Goal: Contribute content

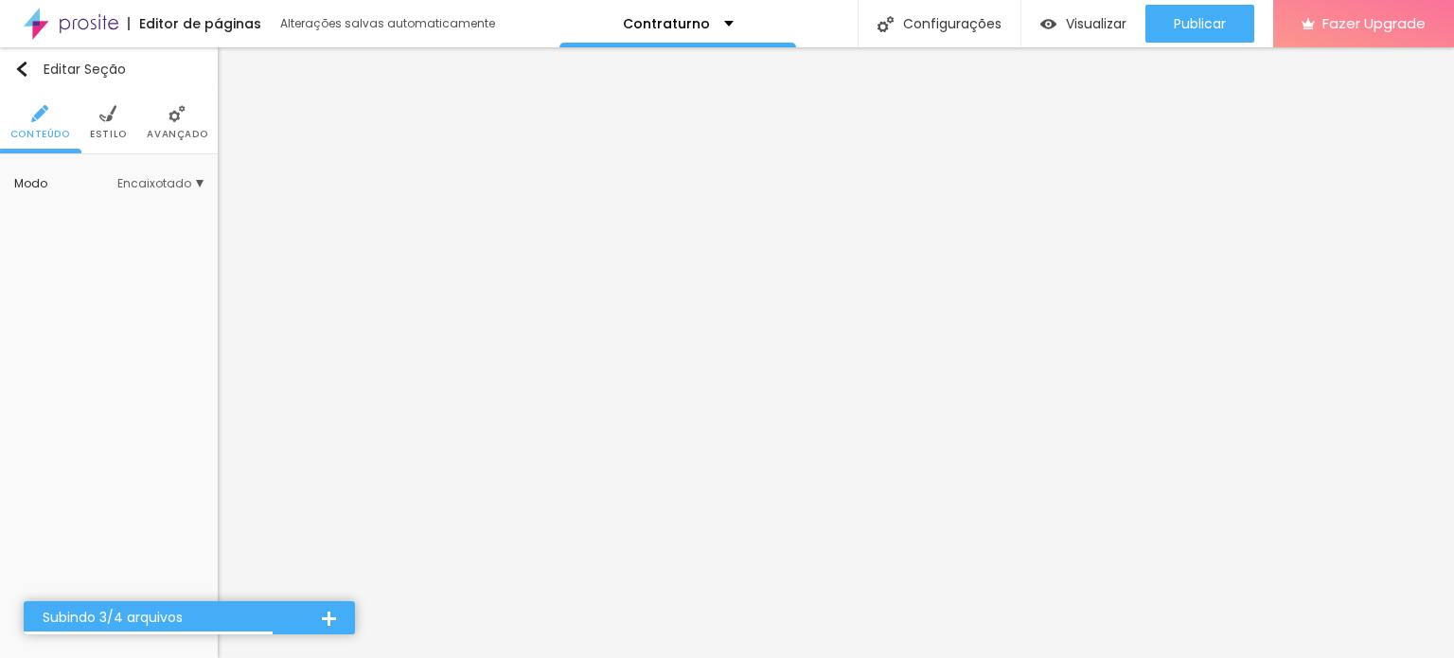
click at [98, 130] on span "Estilo" at bounding box center [108, 134] width 37 height 9
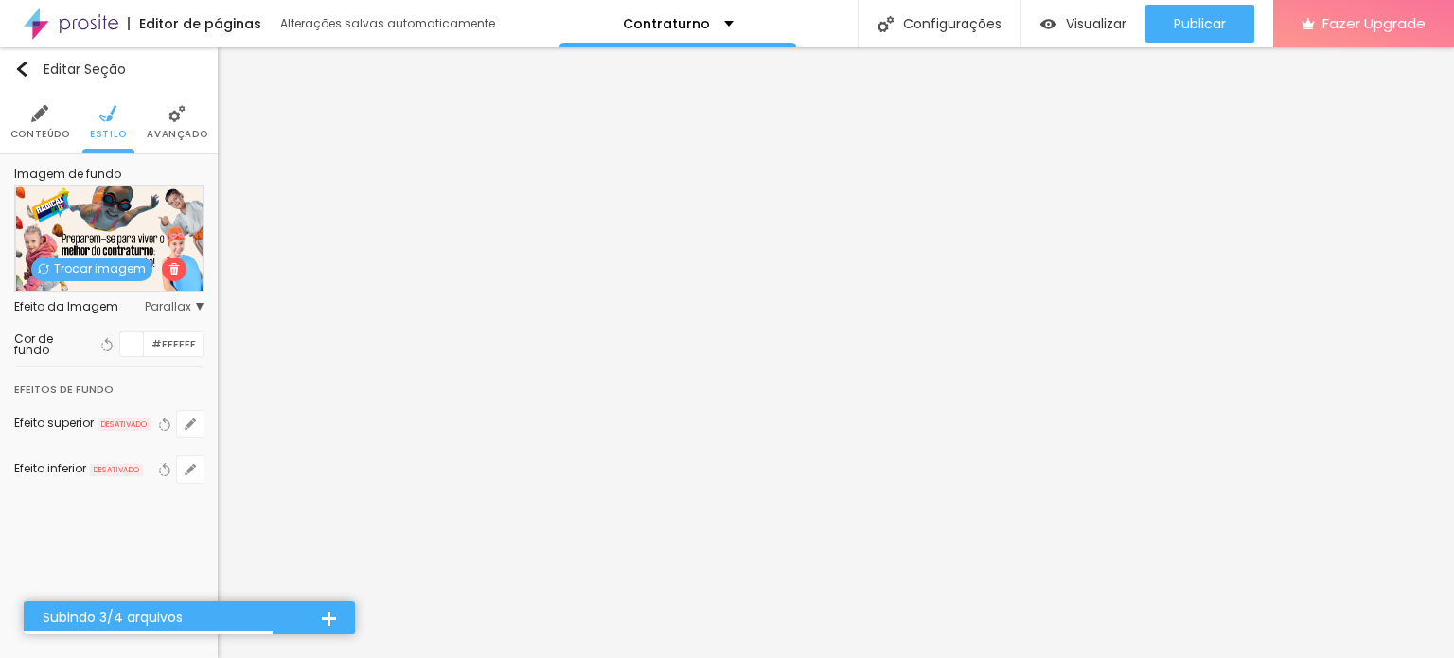
click at [120, 268] on span "Trocar imagem" at bounding box center [91, 269] width 121 height 24
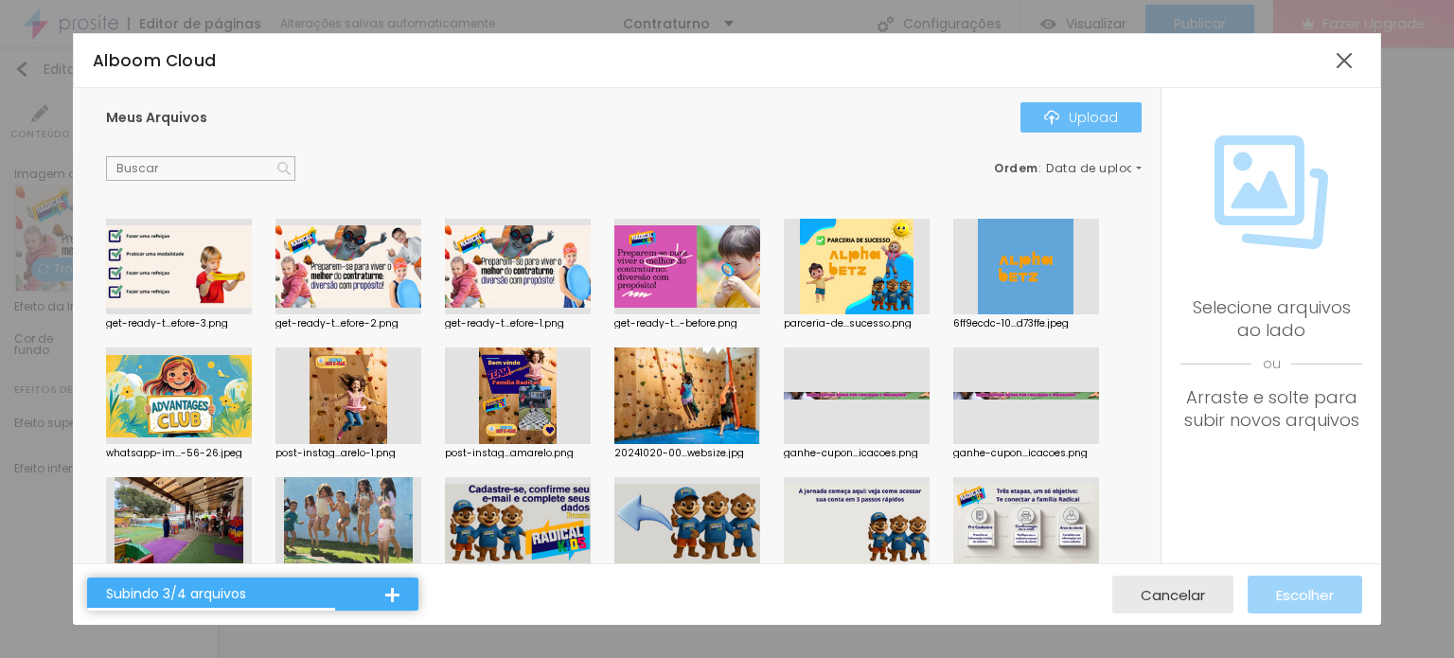
click at [1097, 113] on div "Upload" at bounding box center [1081, 117] width 74 height 15
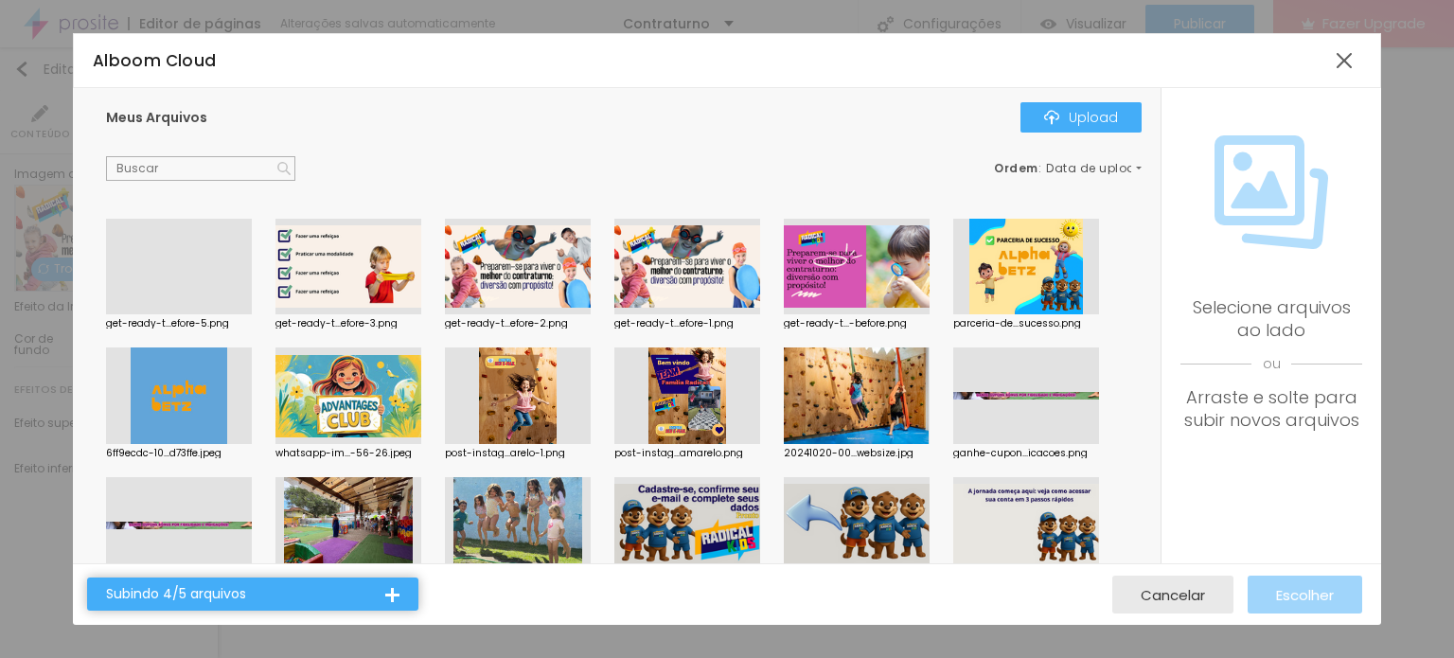
click at [204, 314] on div at bounding box center [179, 314] width 146 height 0
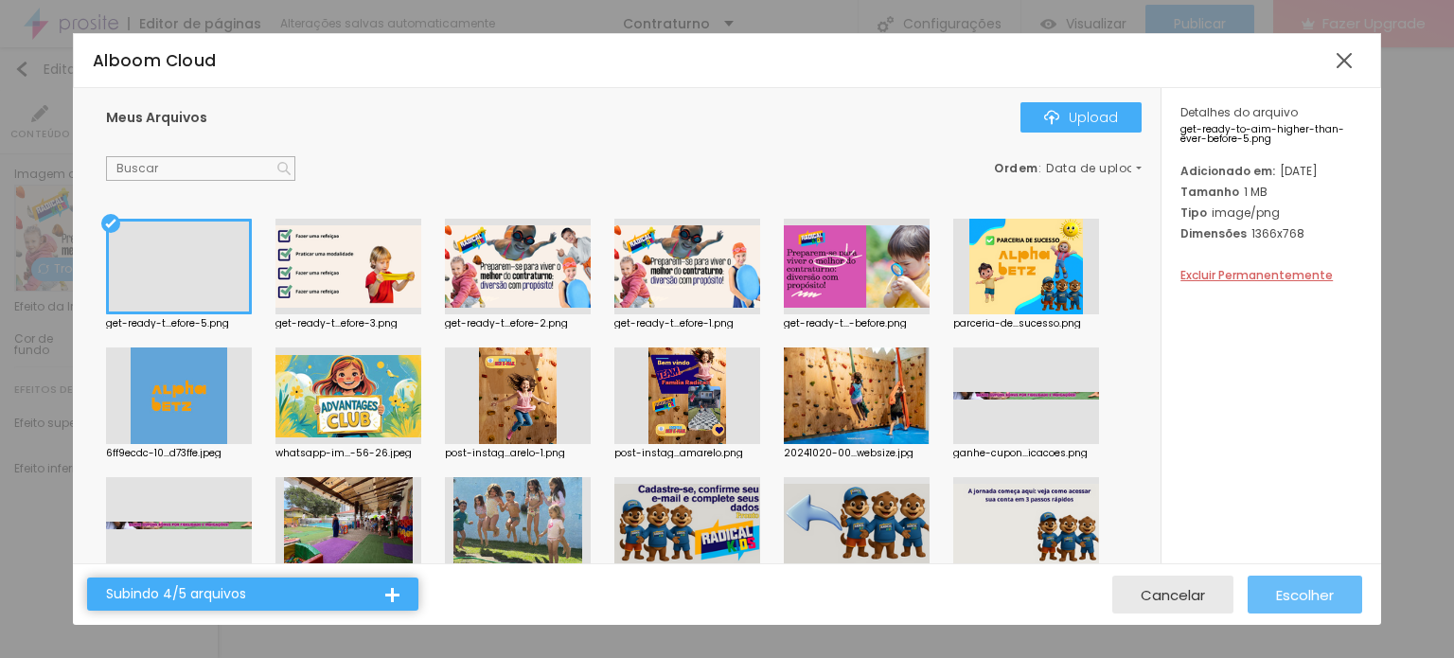
click at [1336, 591] on button "Escolher" at bounding box center [1305, 595] width 115 height 38
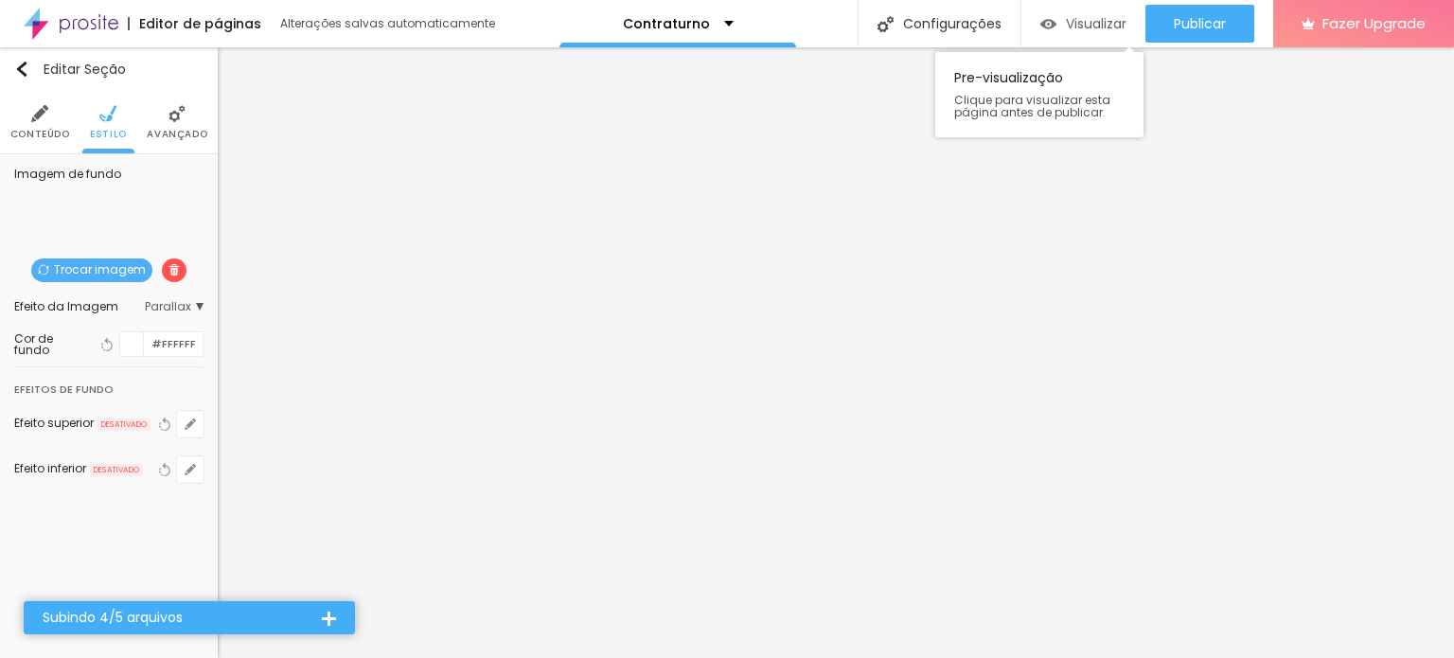
click at [1083, 6] on div "Visualizar" at bounding box center [1083, 24] width 86 height 38
click at [91, 268] on span "Trocar imagem" at bounding box center [91, 270] width 121 height 24
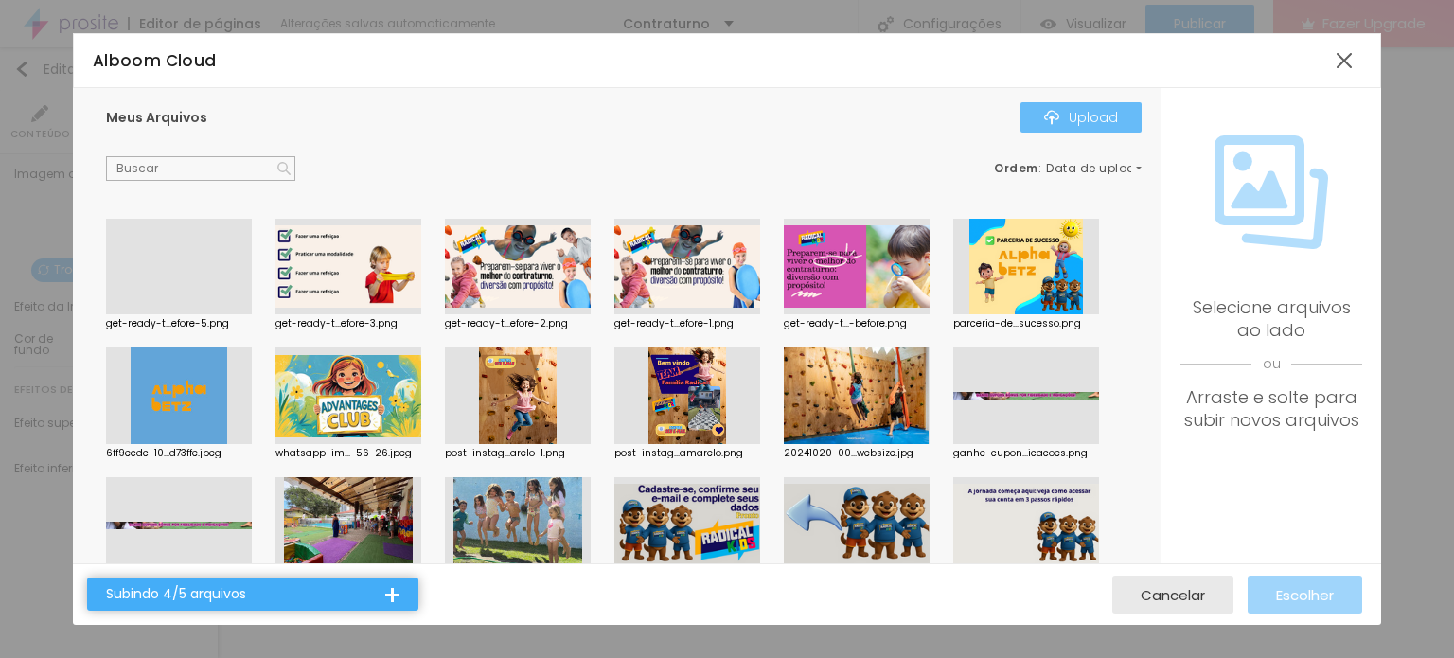
click at [1070, 113] on div "Upload" at bounding box center [1081, 117] width 74 height 15
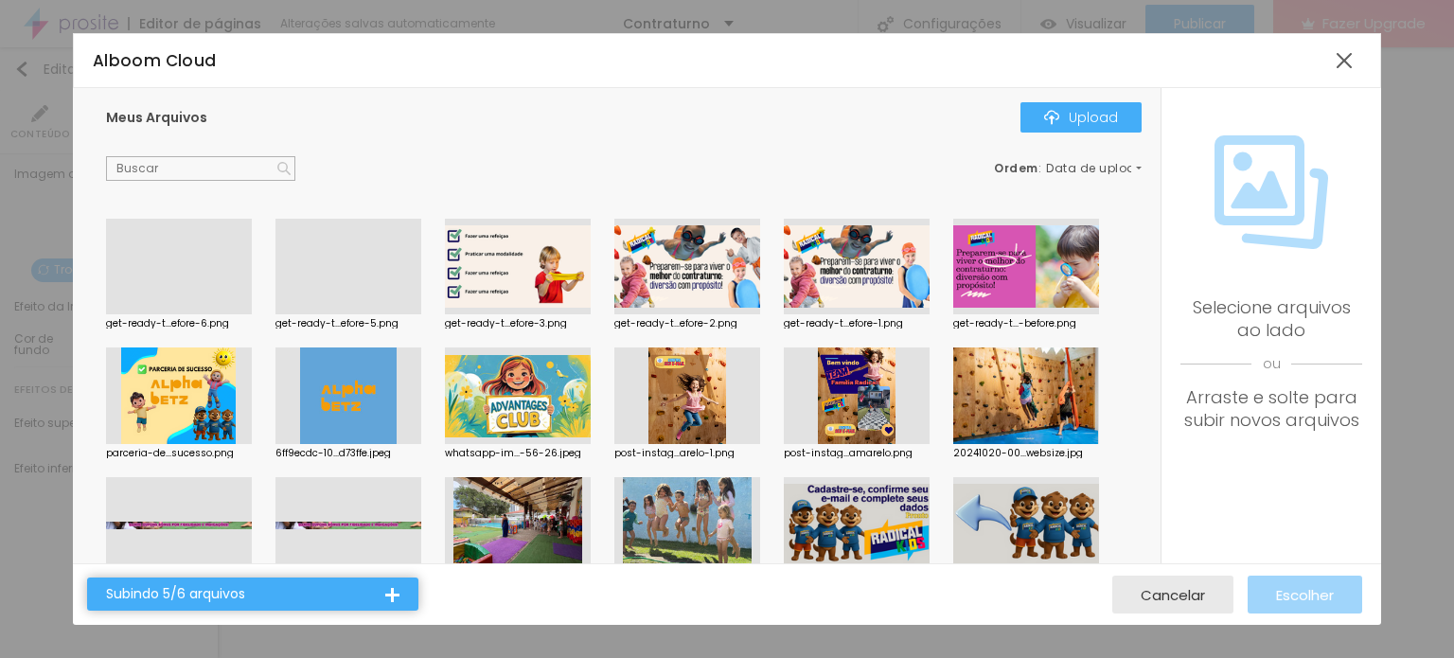
click at [196, 314] on div at bounding box center [179, 314] width 146 height 0
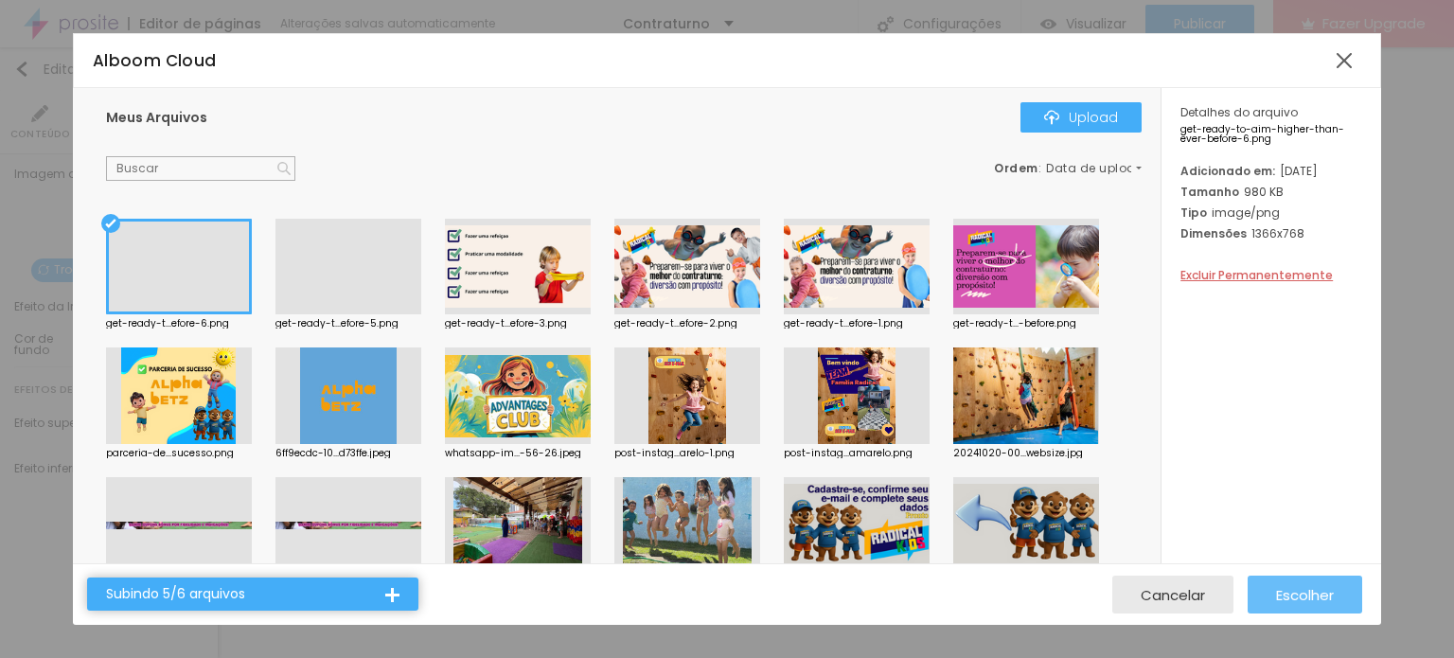
click at [1285, 588] on span "Escolher" at bounding box center [1305, 595] width 58 height 16
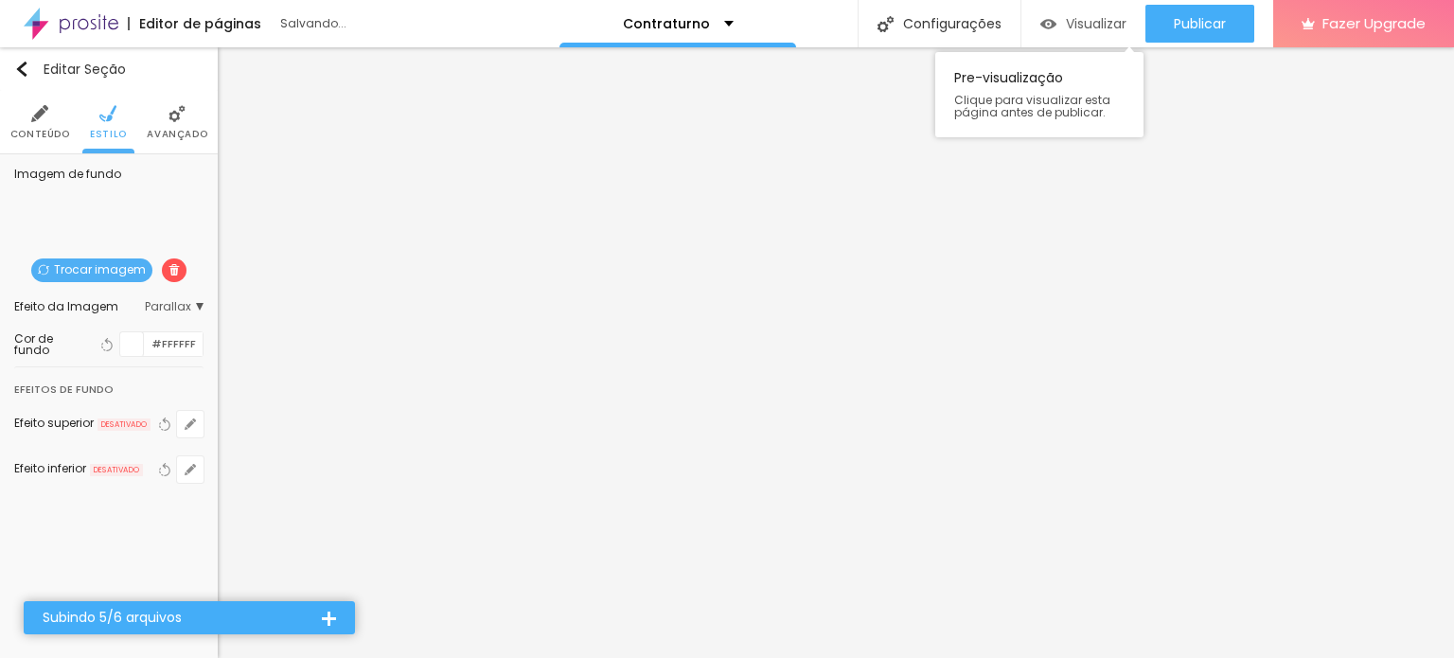
click at [1088, 29] on span "Visualizar" at bounding box center [1096, 23] width 61 height 15
